Goal: Task Accomplishment & Management: Manage account settings

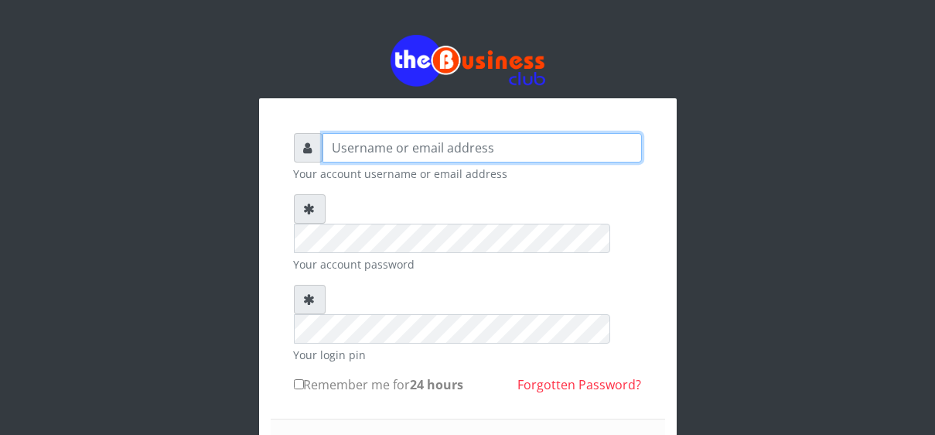
click at [335, 133] on input "text" at bounding box center [482, 147] width 319 height 29
type input "[EMAIL_ADDRESS][DOMAIN_NAME]"
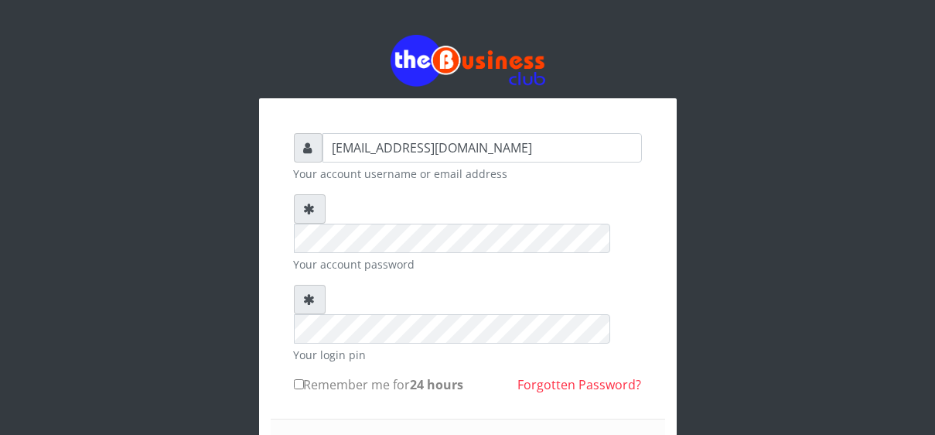
click at [299, 379] on input "Remember me for 24 hours" at bounding box center [299, 384] width 10 height 10
checkbox input "true"
click at [666, 396] on div "[EMAIL_ADDRESS][DOMAIN_NAME] Your account username or email address Your accoun…" at bounding box center [468, 359] width 418 height 523
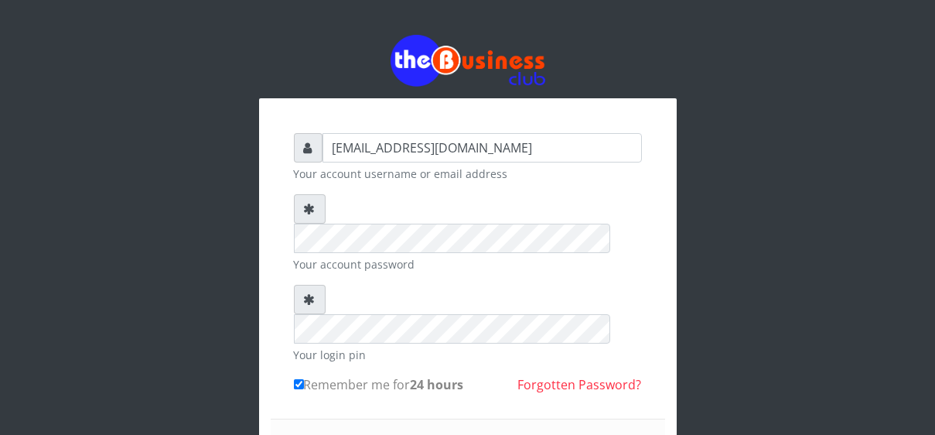
click at [675, 400] on div "[EMAIL_ADDRESS][DOMAIN_NAME] Your account username or email address Your accoun…" at bounding box center [468, 359] width 418 height 523
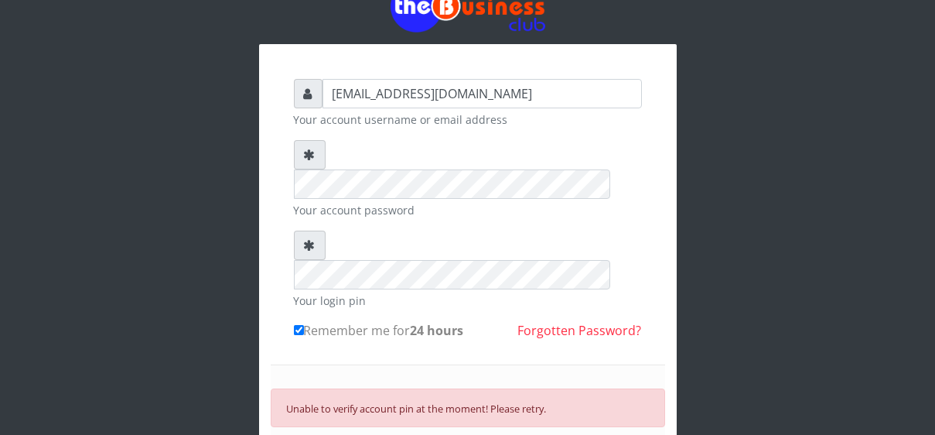
click at [374, 198] on form "[EMAIL_ADDRESS][DOMAIN_NAME] Your account username or email address Your accoun…" at bounding box center [468, 309] width 348 height 461
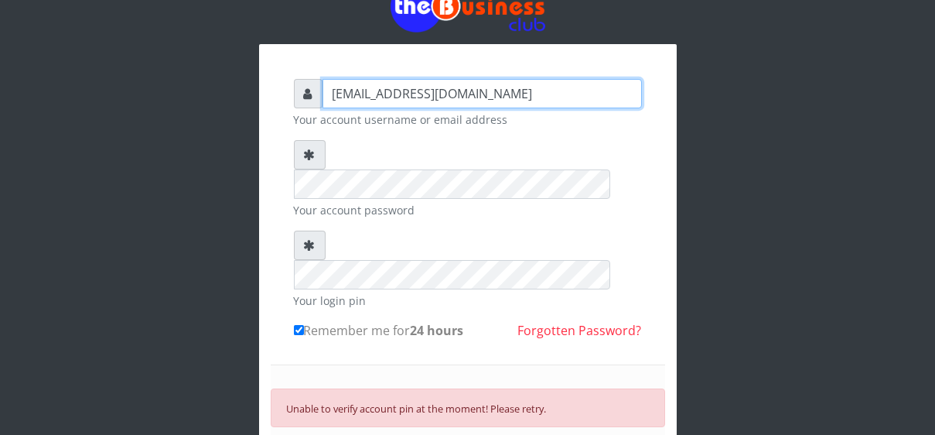
click at [549, 91] on input "[EMAIL_ADDRESS][DOMAIN_NAME]" at bounding box center [482, 93] width 319 height 29
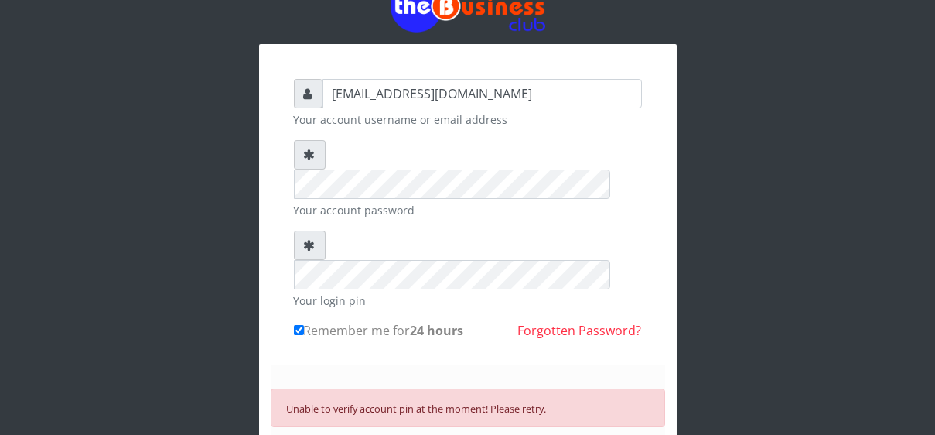
click at [536, 261] on form "[EMAIL_ADDRESS][DOMAIN_NAME] Your account username or email address Your accoun…" at bounding box center [468, 309] width 348 height 461
click at [541, 322] on link "Forgotten Password?" at bounding box center [580, 330] width 124 height 17
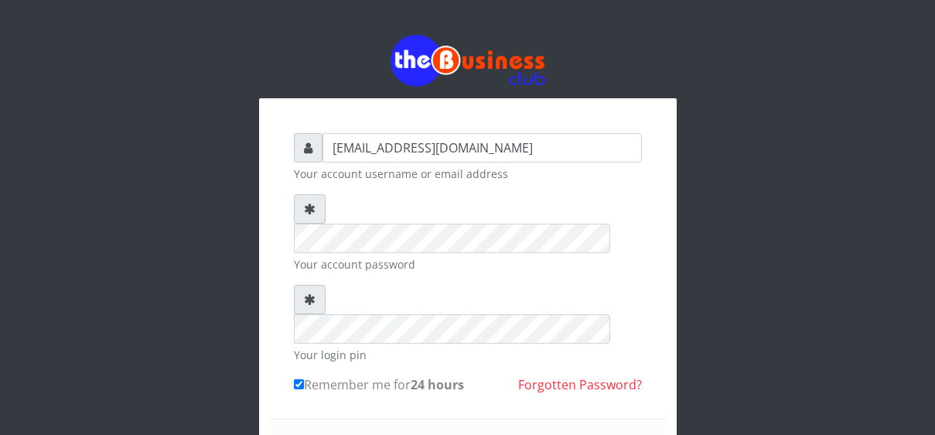
scroll to position [65, 0]
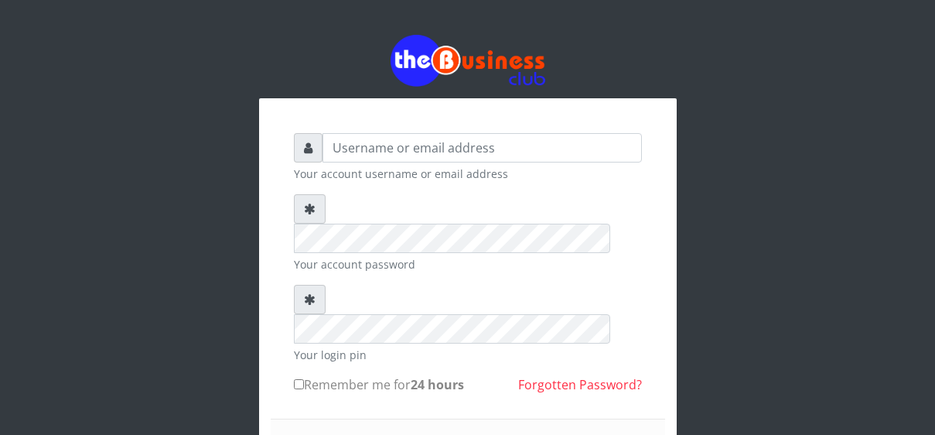
scroll to position [98, 0]
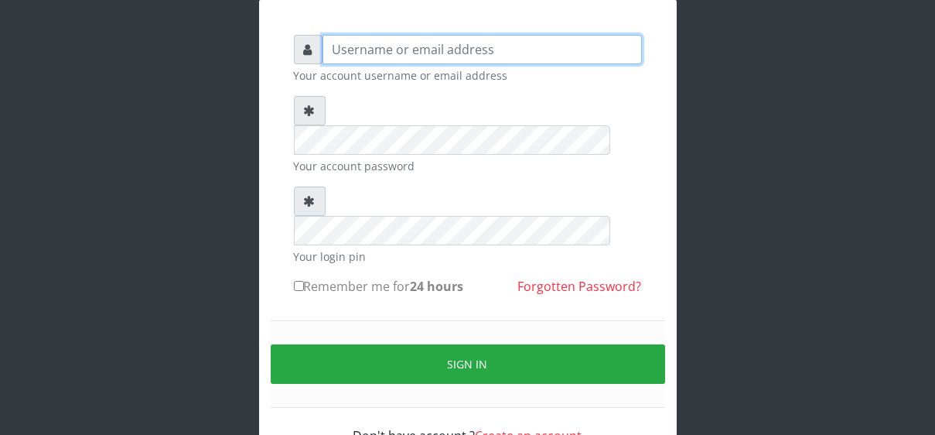
click at [402, 39] on input "text" at bounding box center [482, 49] width 319 height 29
type input "[EMAIL_ADDRESS][DOMAIN_NAME]"
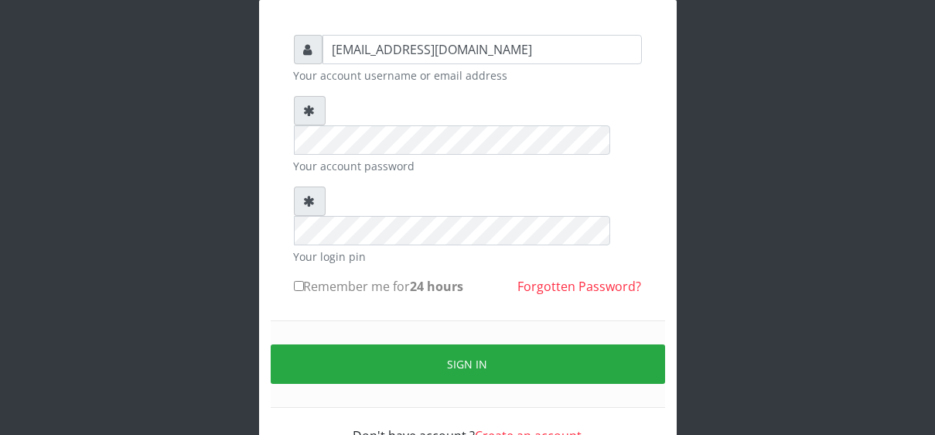
click at [296, 281] on input "Remember me for 24 hours" at bounding box center [299, 286] width 10 height 10
checkbox input "true"
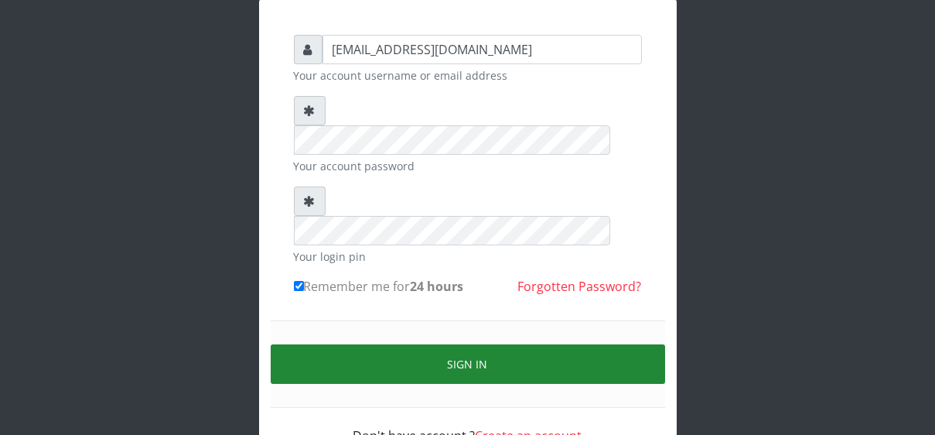
click at [450, 344] on button "Sign in" at bounding box center [468, 363] width 395 height 39
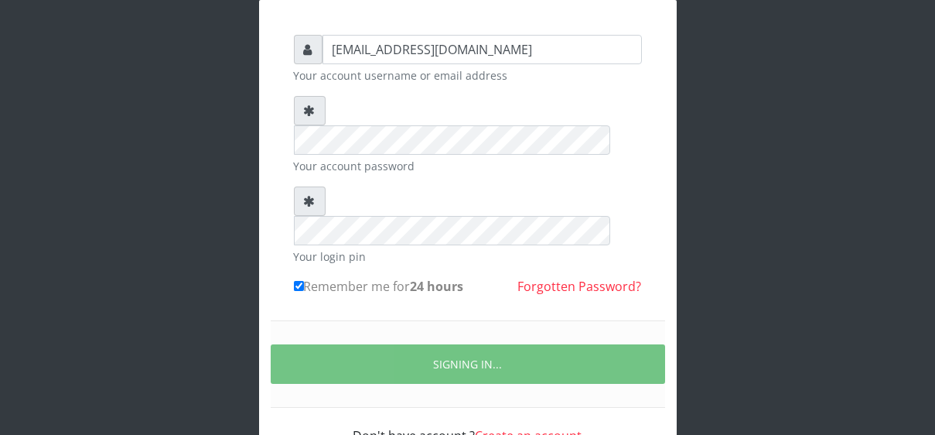
click at [656, 205] on div "[EMAIL_ADDRESS][DOMAIN_NAME] Your account username or email address Your accoun…" at bounding box center [468, 236] width 418 height 472
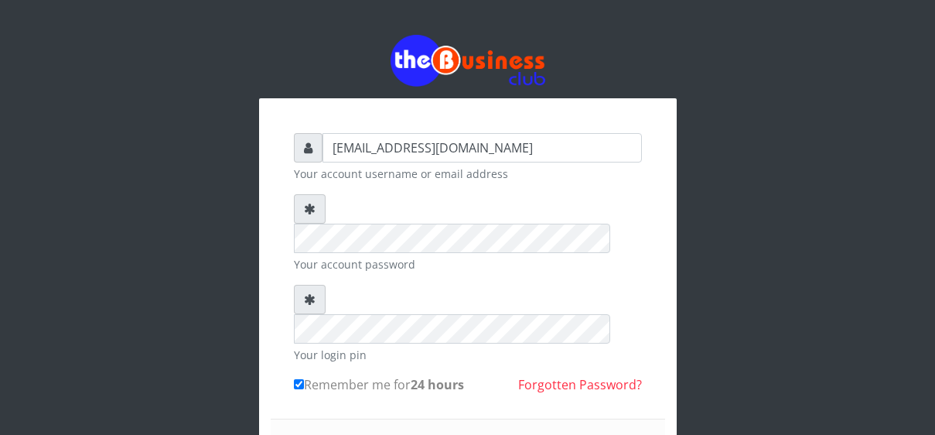
scroll to position [98, 0]
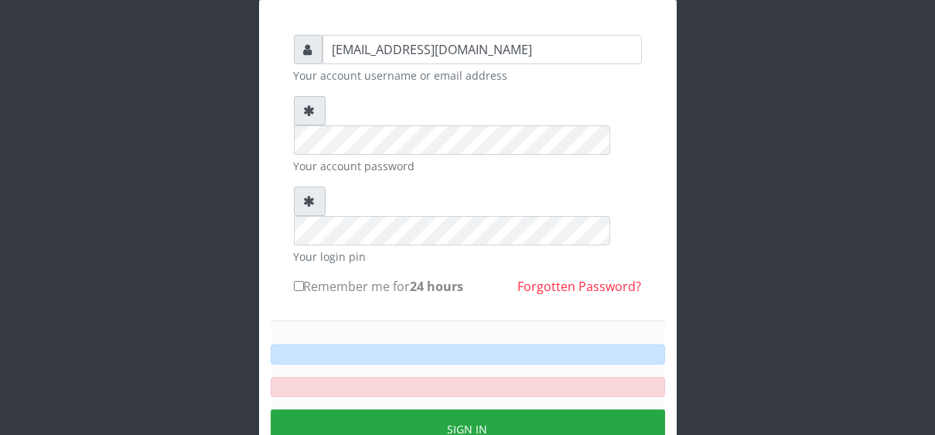
click at [299, 281] on input "Remember me for 24 hours" at bounding box center [299, 286] width 10 height 10
checkbox input "true"
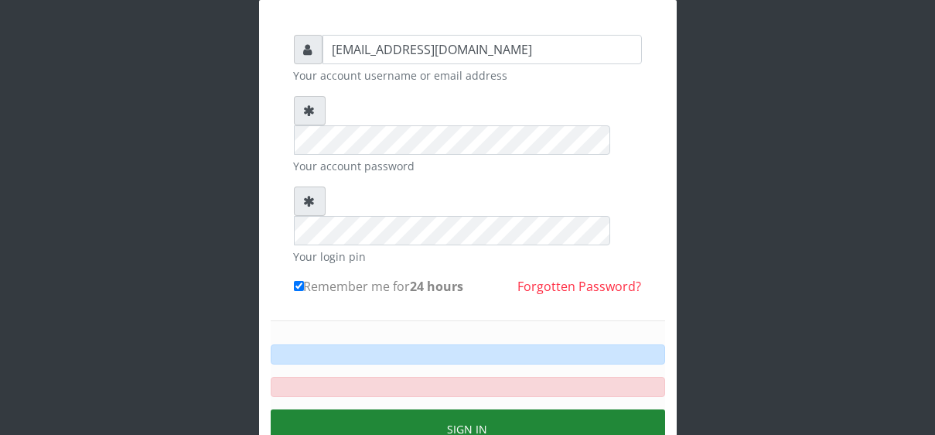
click at [495, 409] on button "Sign in" at bounding box center [468, 428] width 395 height 39
click at [493, 409] on button "Sign in" at bounding box center [468, 428] width 395 height 39
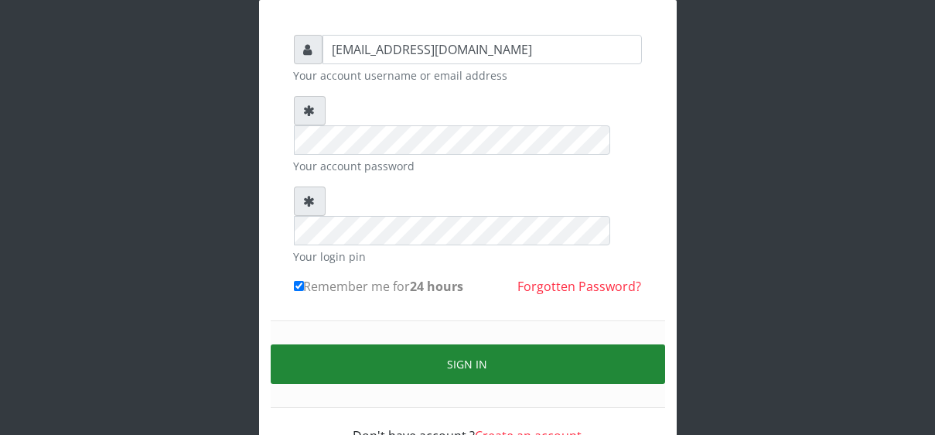
click at [453, 344] on button "Sign in" at bounding box center [468, 363] width 395 height 39
